Goal: Information Seeking & Learning: Learn about a topic

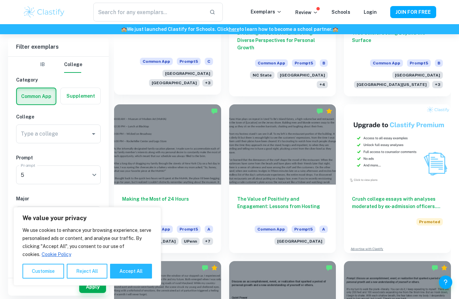
scroll to position [222, 0]
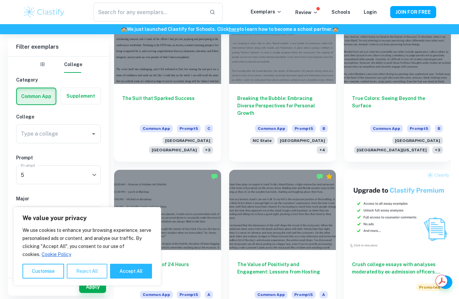
click at [91, 273] on button "Reject All" at bounding box center [87, 271] width 41 height 15
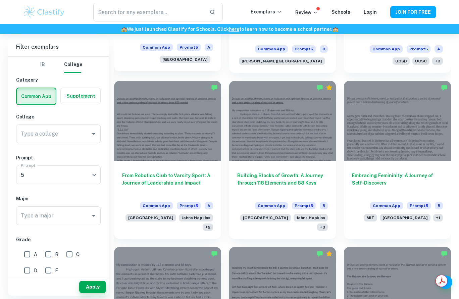
scroll to position [1455, 0]
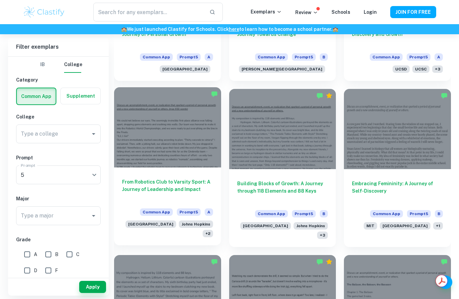
click at [158, 186] on h6 "From Robotics Club to Varsity Sport: A Journey of Leadership and Impact" at bounding box center [167, 189] width 91 height 22
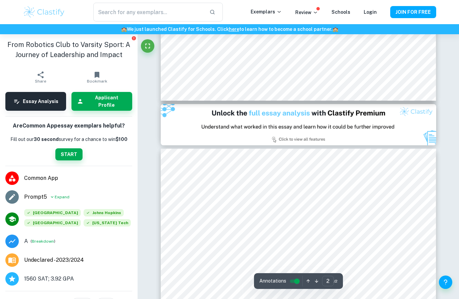
type input "1"
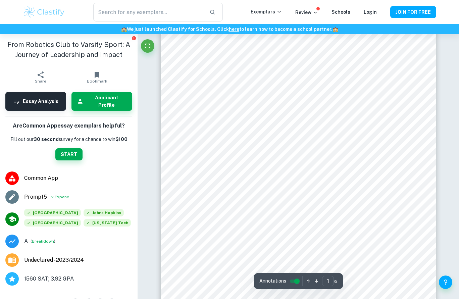
scroll to position [36, 0]
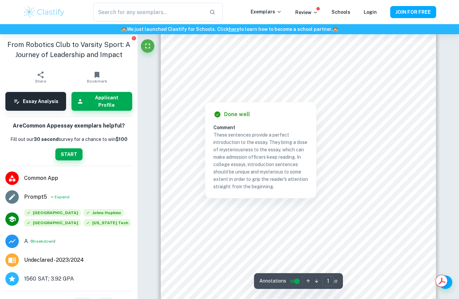
click at [195, 74] on div at bounding box center [292, 74] width 196 height 8
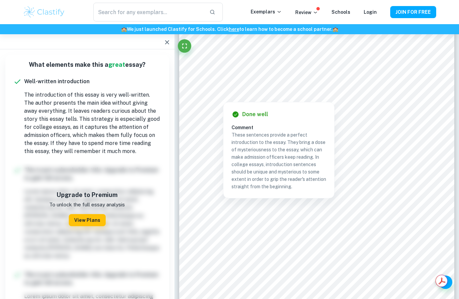
click at [213, 71] on div at bounding box center [310, 74] width 196 height 8
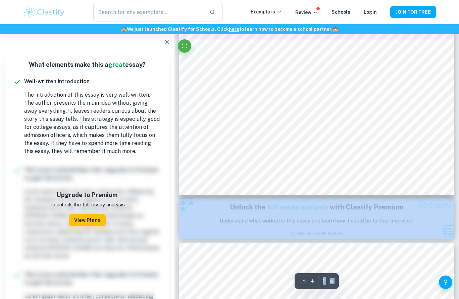
scroll to position [234, 0]
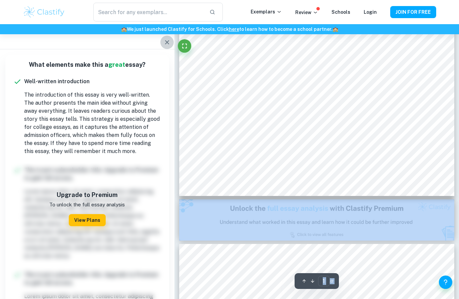
click at [166, 40] on icon "button" at bounding box center [167, 42] width 8 height 8
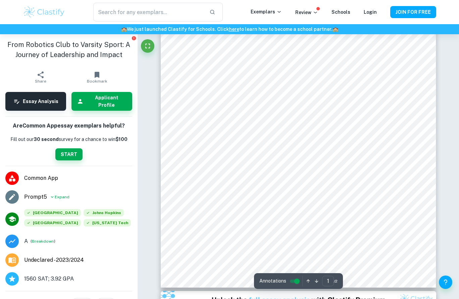
scroll to position [0, 0]
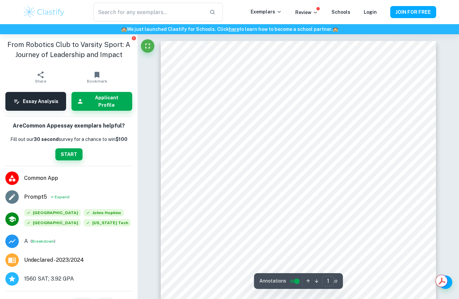
click at [225, 107] on div at bounding box center [292, 110] width 196 height 8
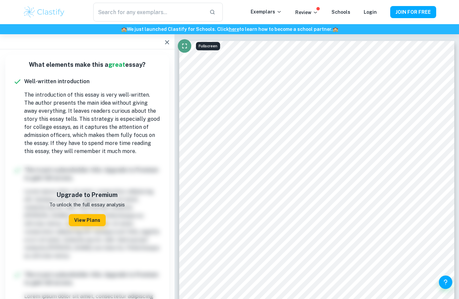
click at [183, 46] on icon "Fullscreen" at bounding box center [184, 46] width 8 height 8
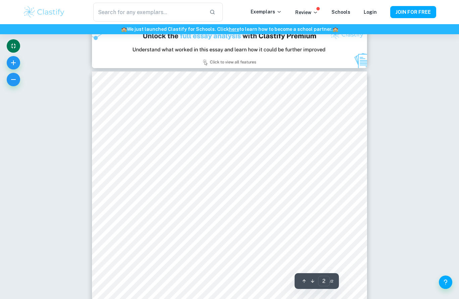
scroll to position [428, 0]
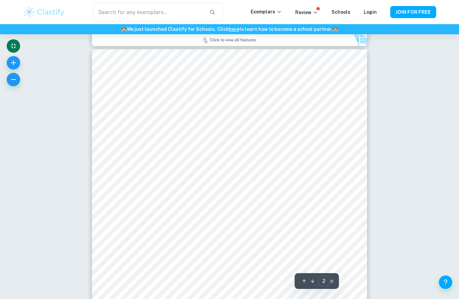
type input "1"
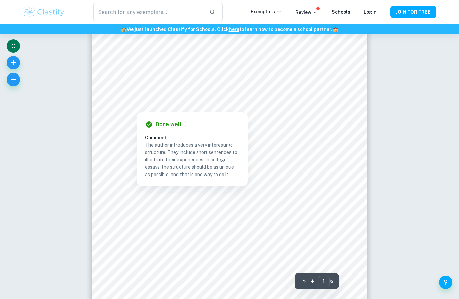
scroll to position [50, 0]
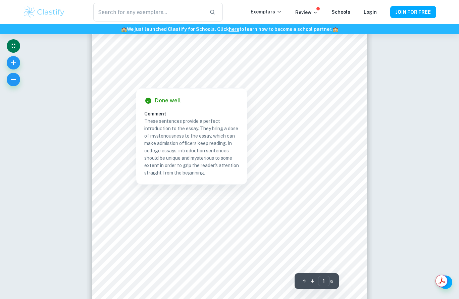
click at [135, 73] on div at bounding box center [227, 67] width 204 height 11
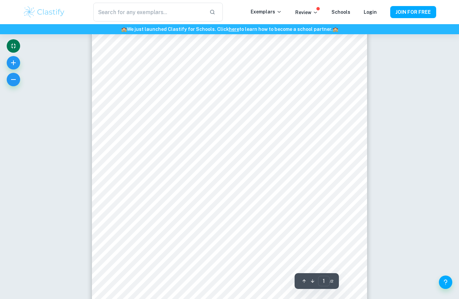
scroll to position [0, 0]
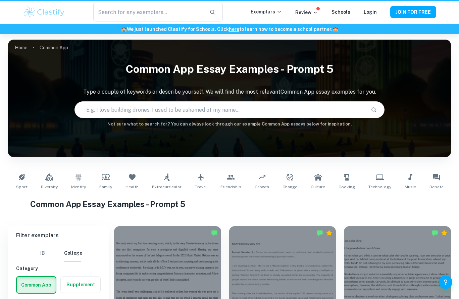
scroll to position [1455, 0]
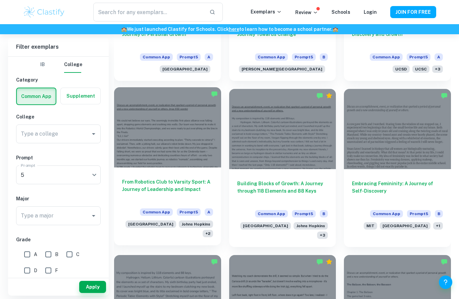
scroll to position [1455, 0]
click at [184, 149] on div at bounding box center [167, 127] width 107 height 80
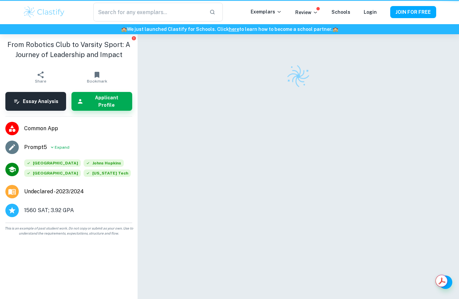
click at [184, 149] on div at bounding box center [298, 174] width 275 height 281
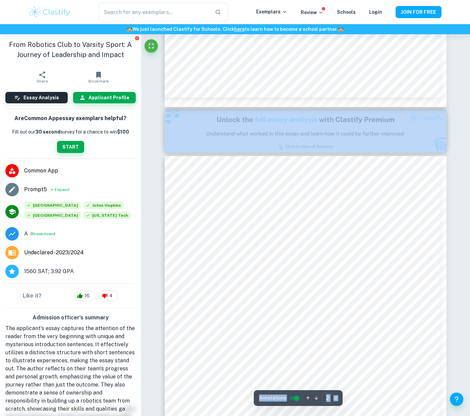
scroll to position [189, 0]
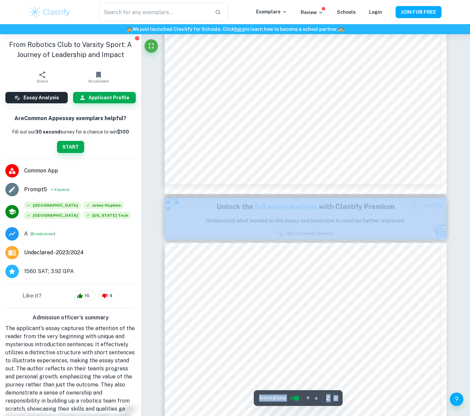
type input "1"
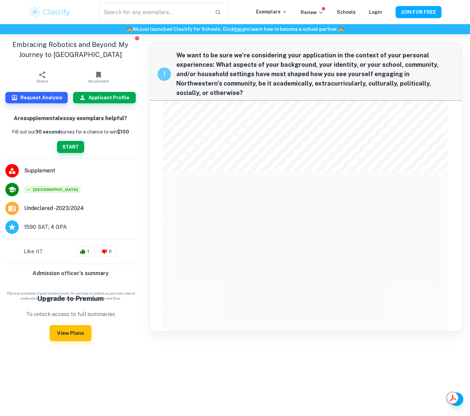
click at [64, 10] on img at bounding box center [49, 11] width 43 height 13
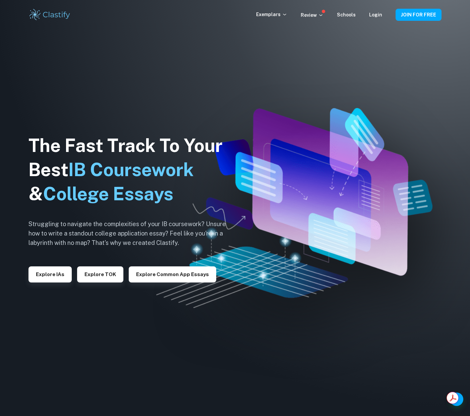
click at [51, 13] on img at bounding box center [49, 14] width 43 height 13
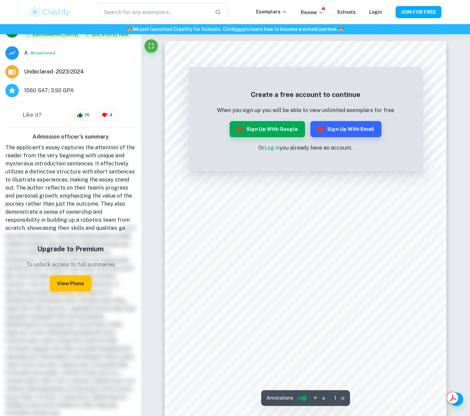
scroll to position [197, 0]
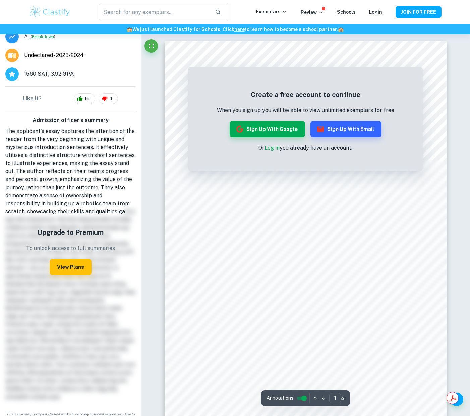
click at [65, 13] on img at bounding box center [49, 11] width 43 height 13
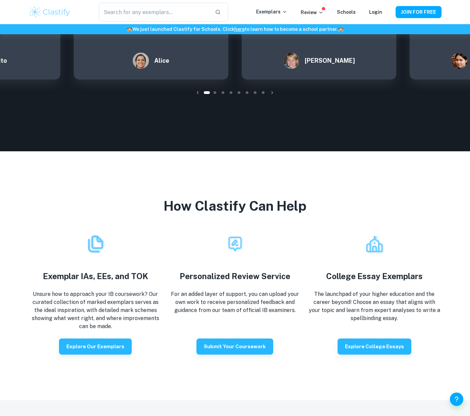
scroll to position [1164, 0]
